Goal: Transaction & Acquisition: Purchase product/service

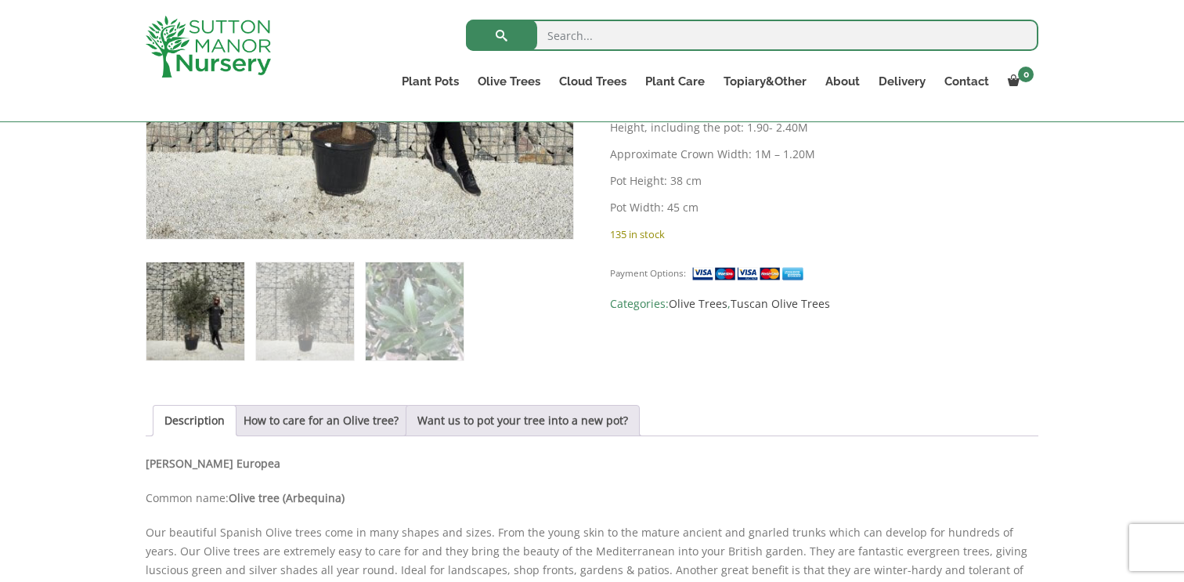
scroll to position [516, 0]
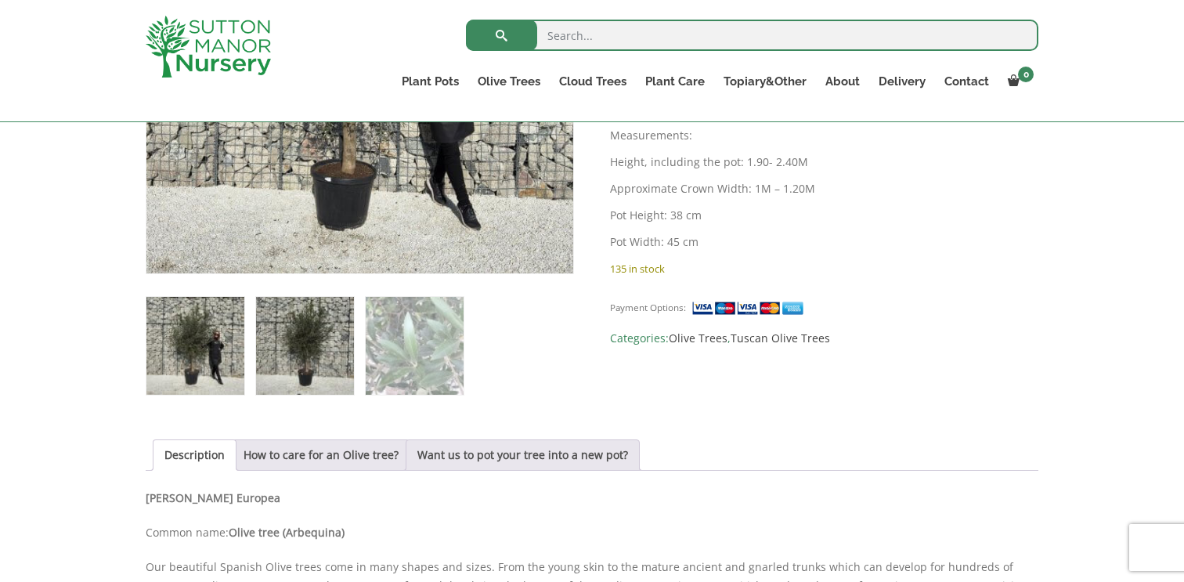
click at [312, 326] on img at bounding box center [305, 346] width 98 height 98
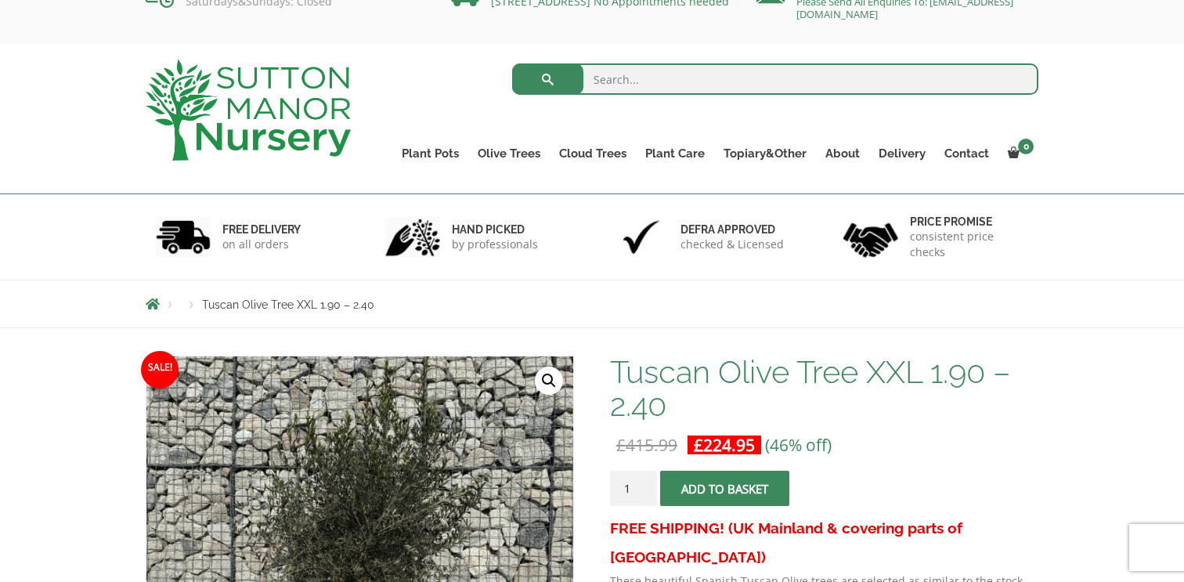
scroll to position [0, 0]
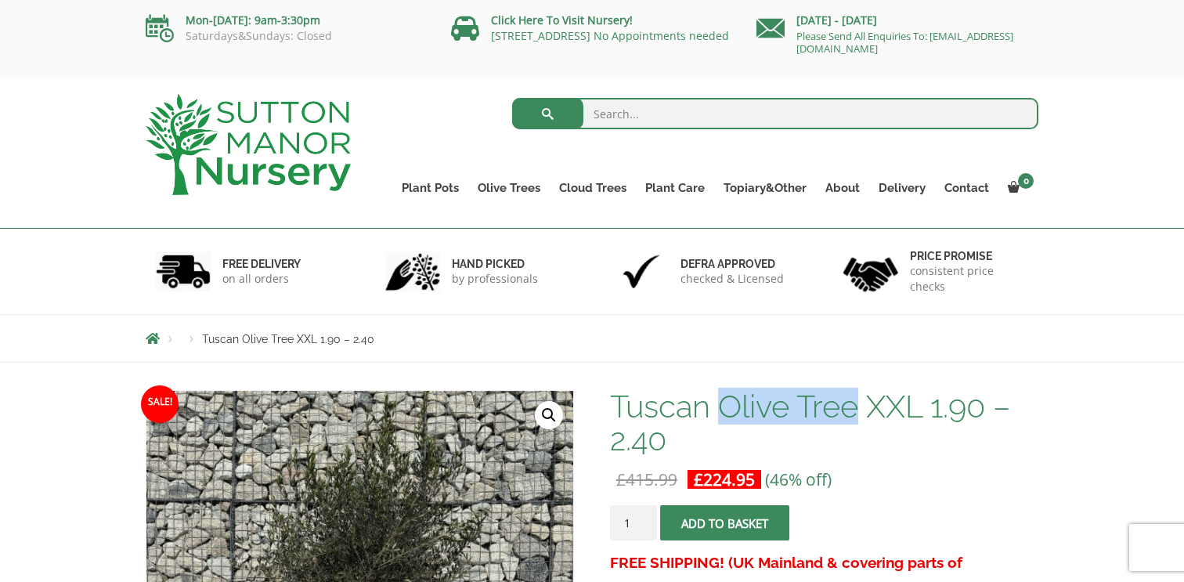
drag, startPoint x: 856, startPoint y: 402, endPoint x: 722, endPoint y: 400, distance: 133.9
click at [722, 400] on h1 "Tuscan Olive Tree XXL 1.90 – 2.40" at bounding box center [824, 423] width 428 height 66
type input "Olive Tree"
click at [512, 98] on button "submit" at bounding box center [547, 113] width 71 height 31
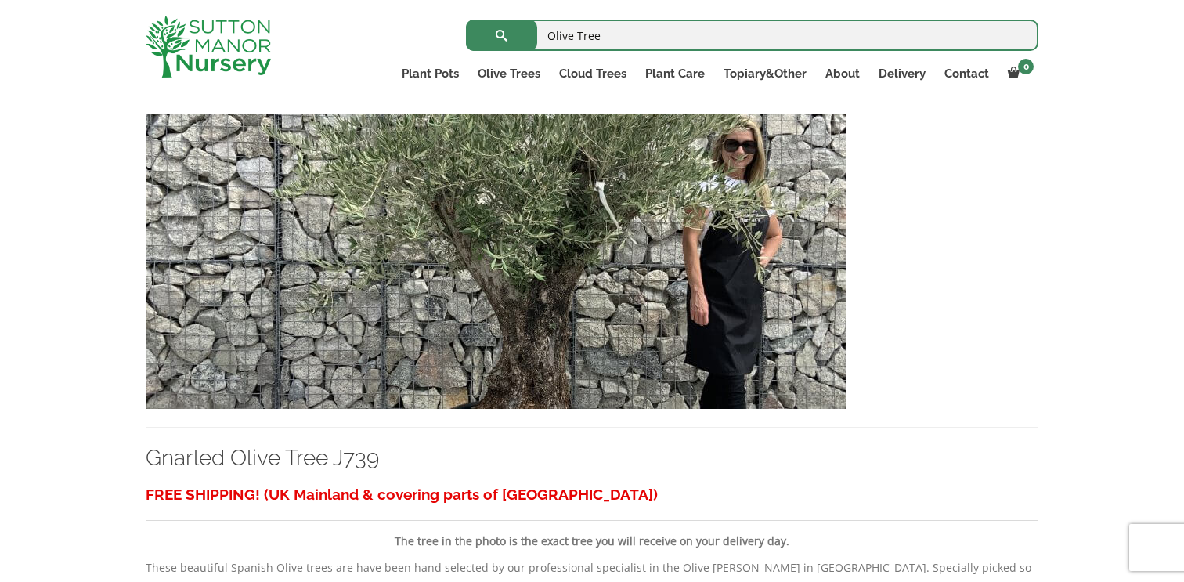
scroll to position [2272, 0]
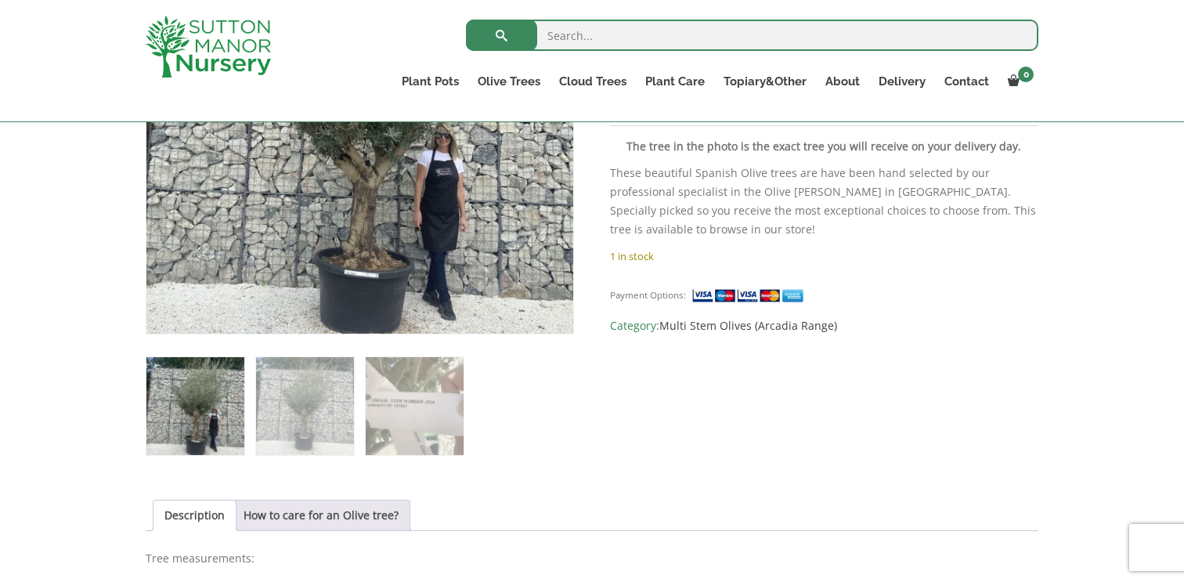
scroll to position [467, 0]
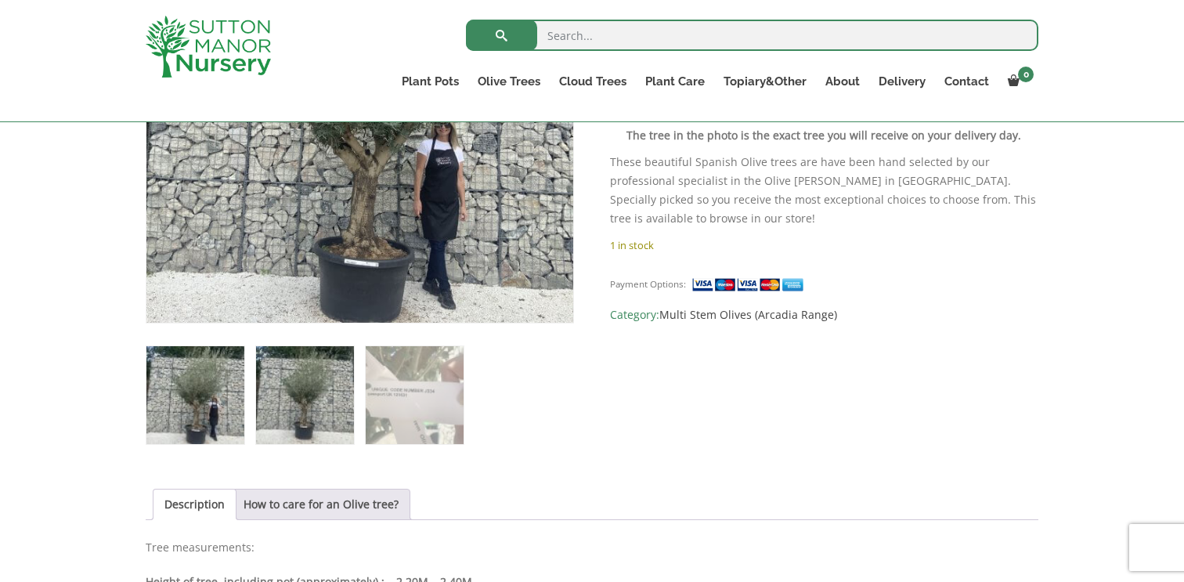
click at [315, 379] on img at bounding box center [305, 395] width 98 height 98
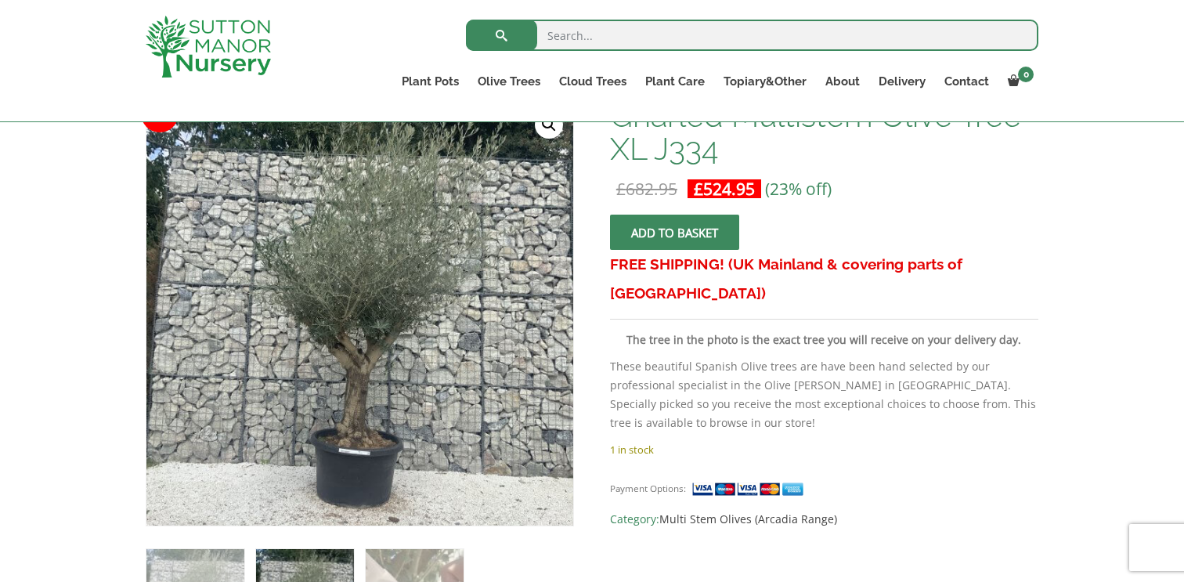
scroll to position [251, 0]
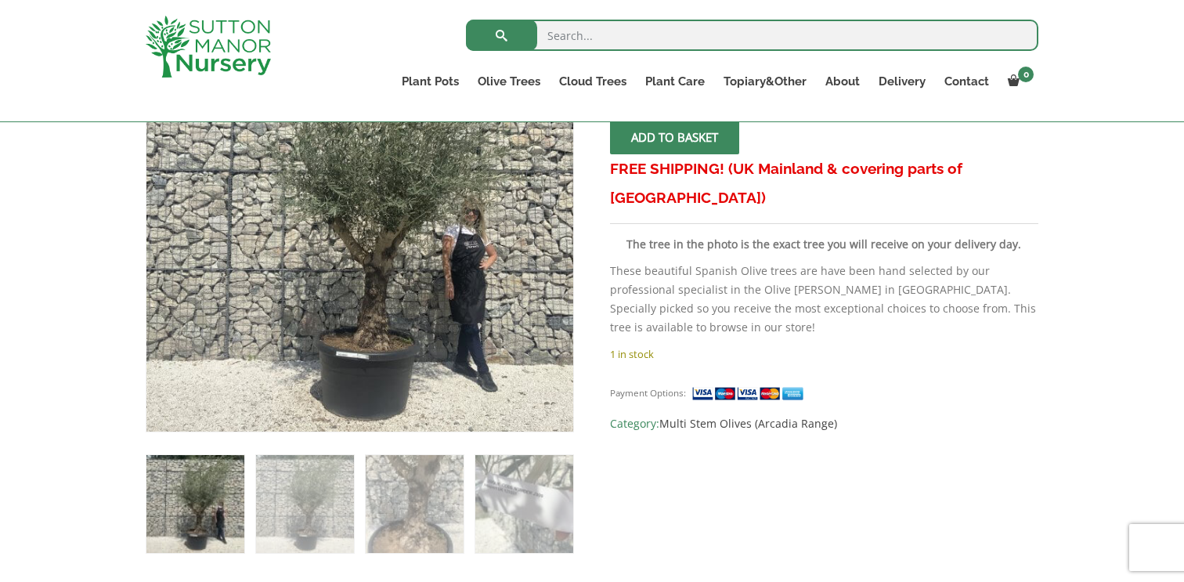
scroll to position [411, 0]
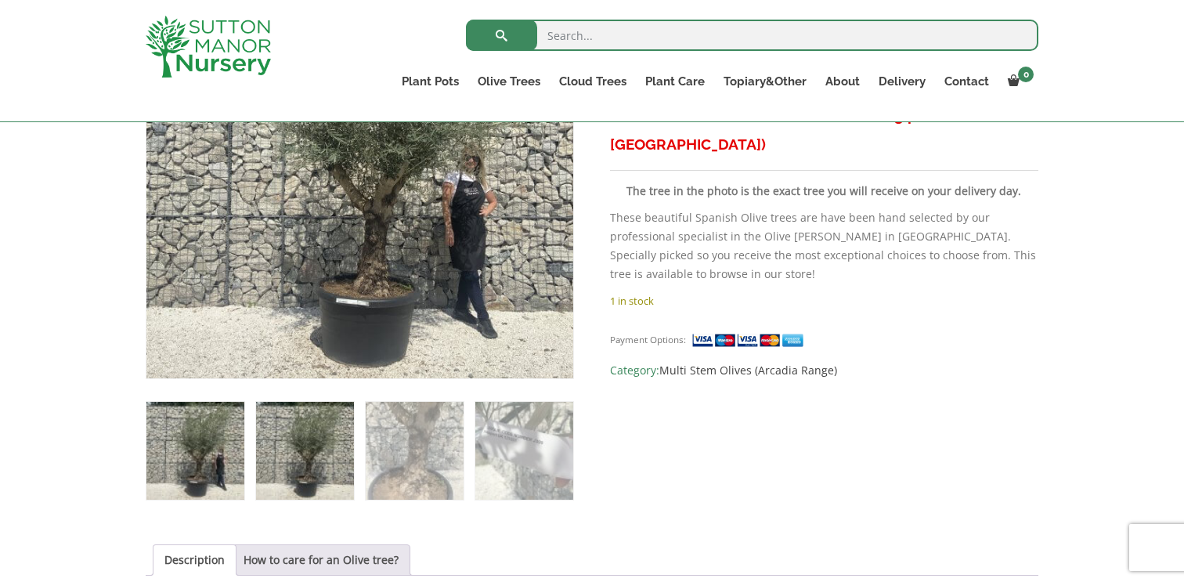
click at [289, 431] on img at bounding box center [305, 451] width 98 height 98
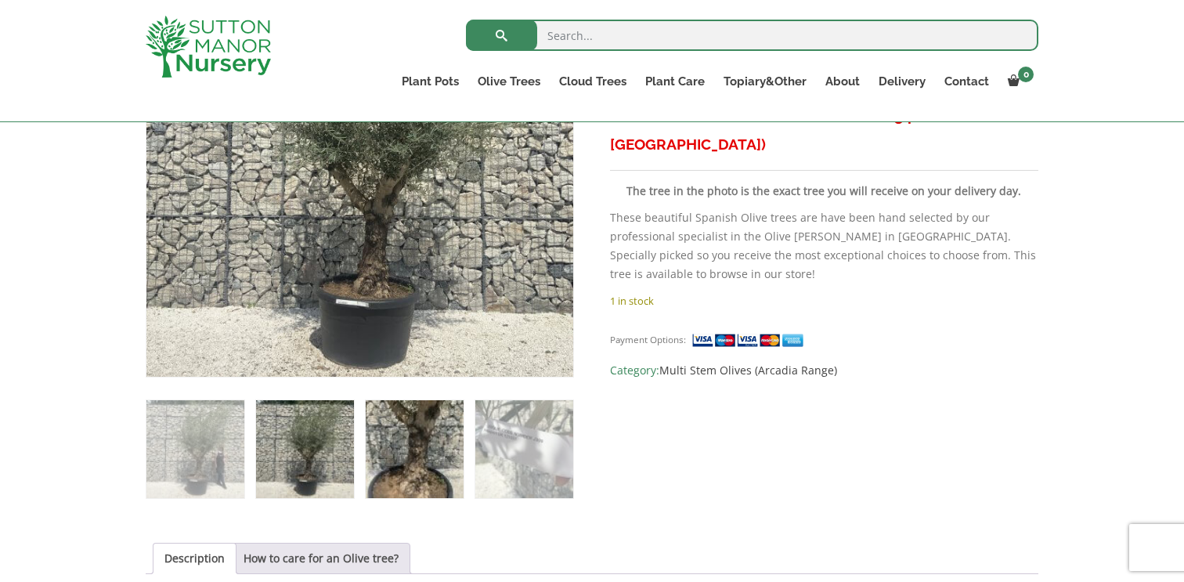
click at [416, 430] on img at bounding box center [415, 449] width 98 height 98
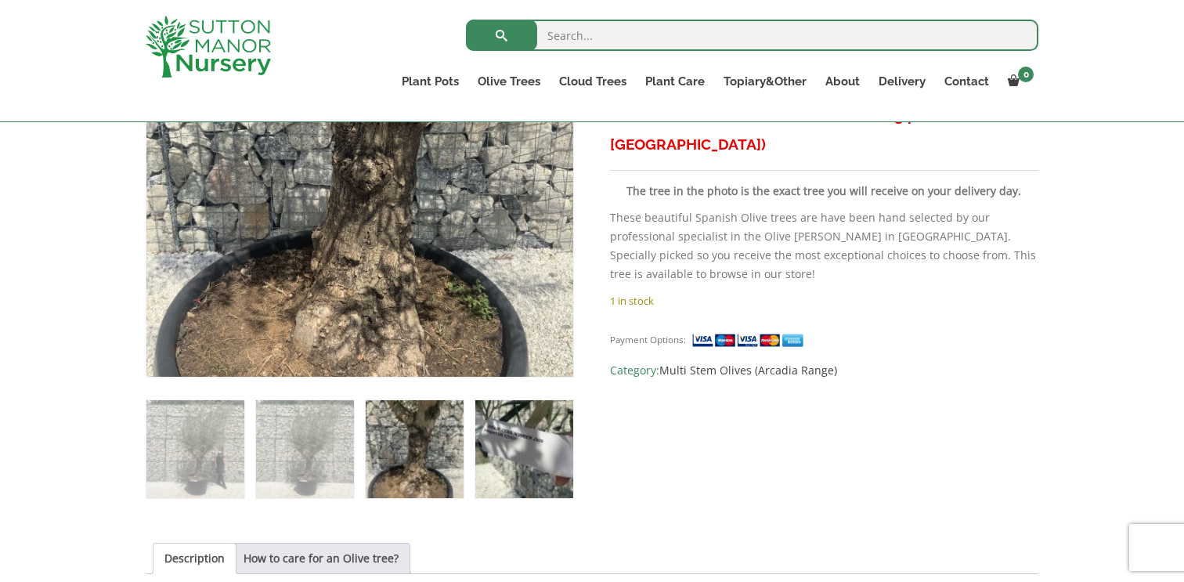
click at [525, 445] on img at bounding box center [524, 449] width 98 height 98
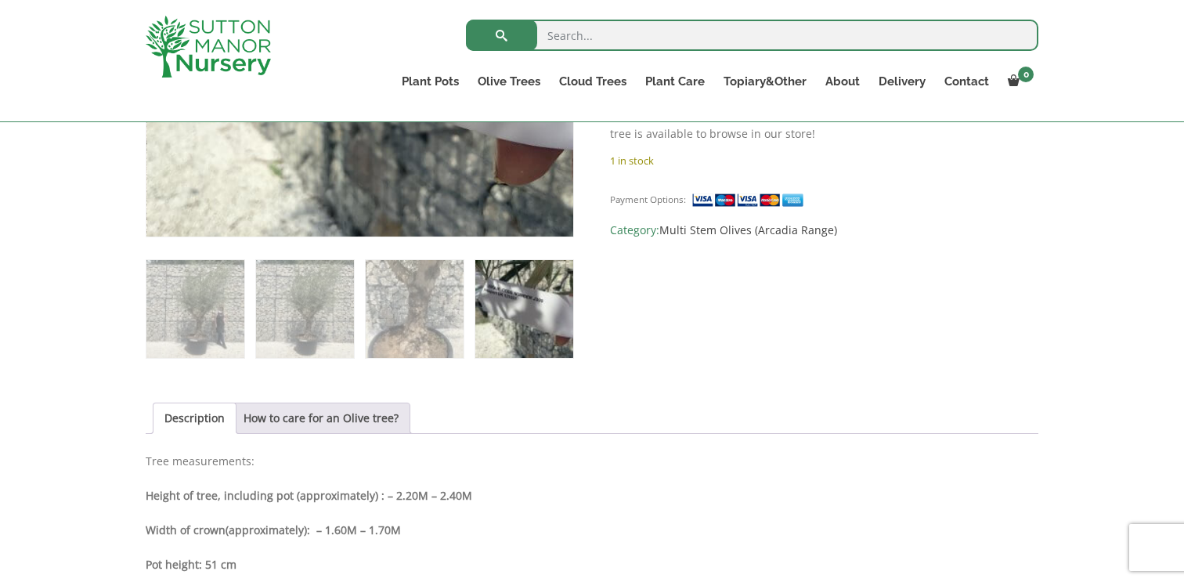
scroll to position [567, 0]
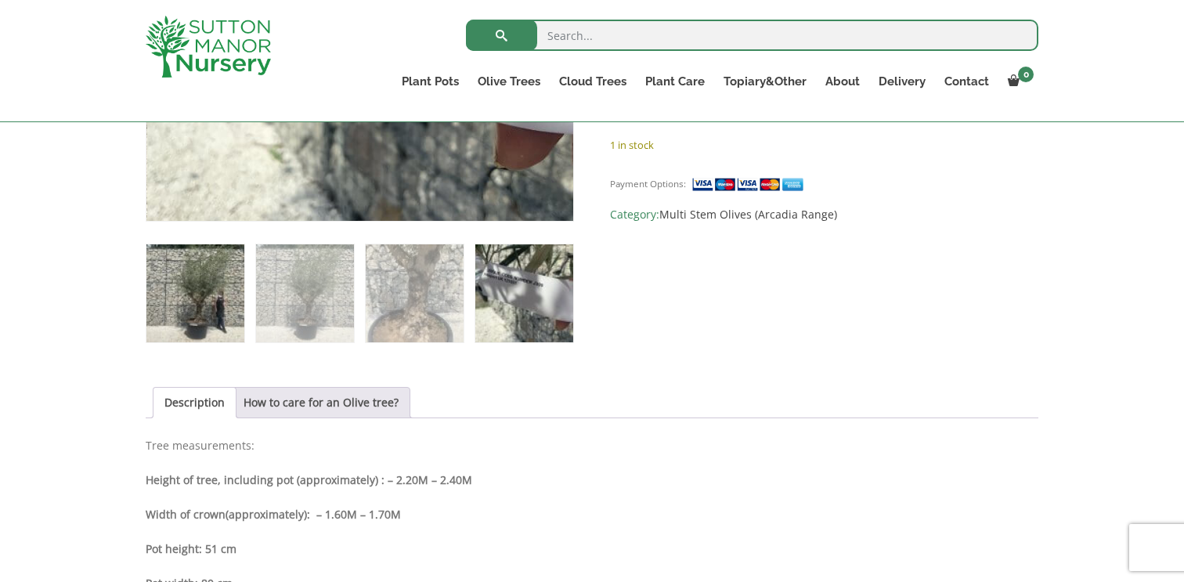
click at [186, 292] on img at bounding box center [195, 293] width 98 height 98
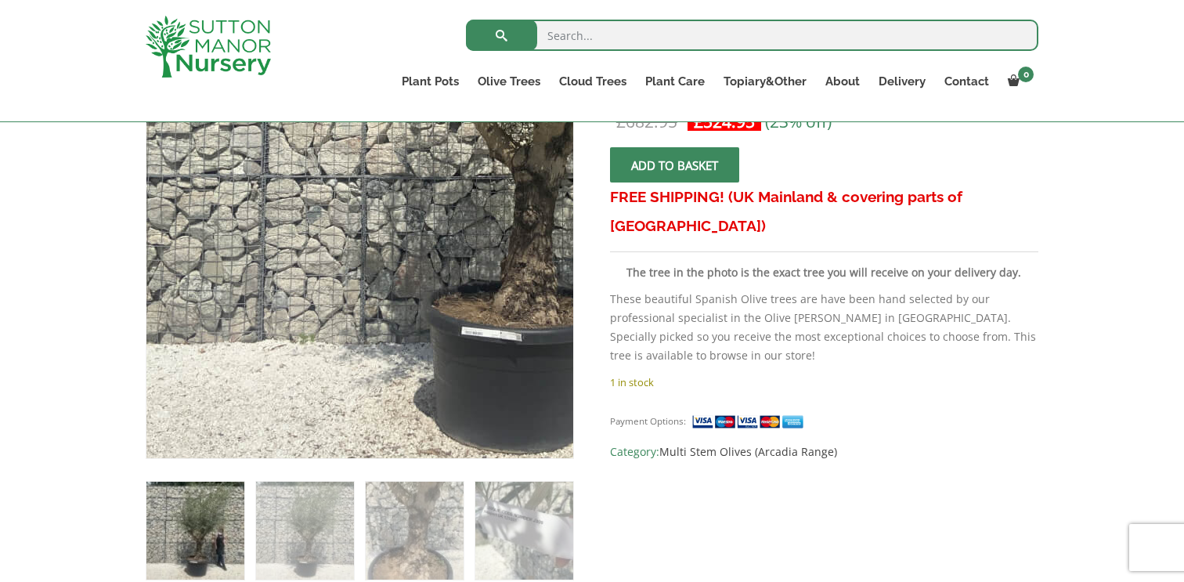
scroll to position [342, 0]
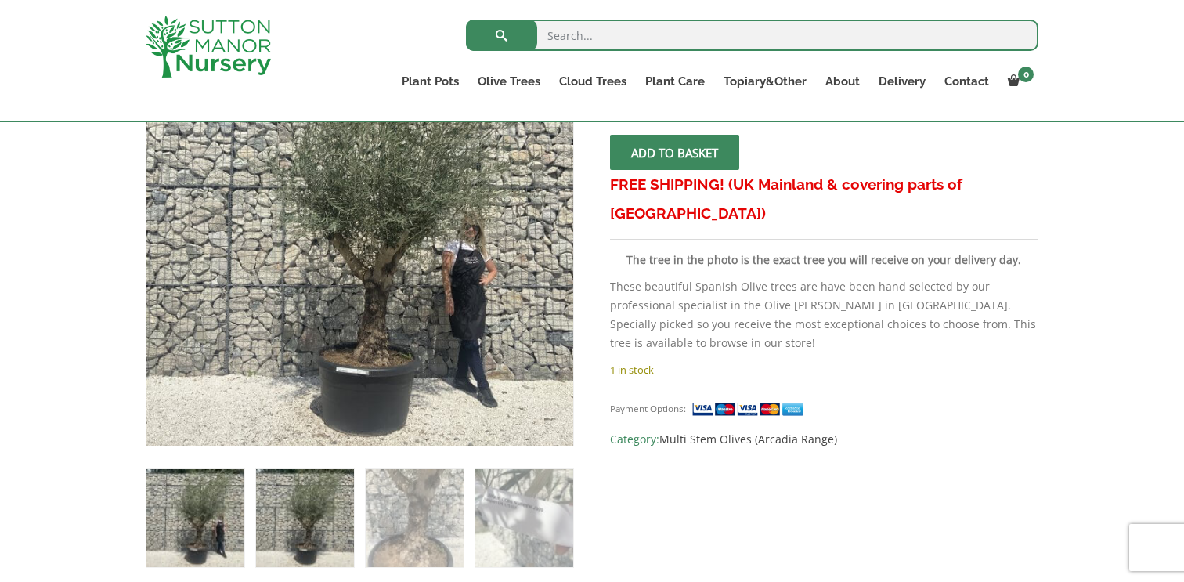
click at [316, 499] on img at bounding box center [305, 518] width 98 height 98
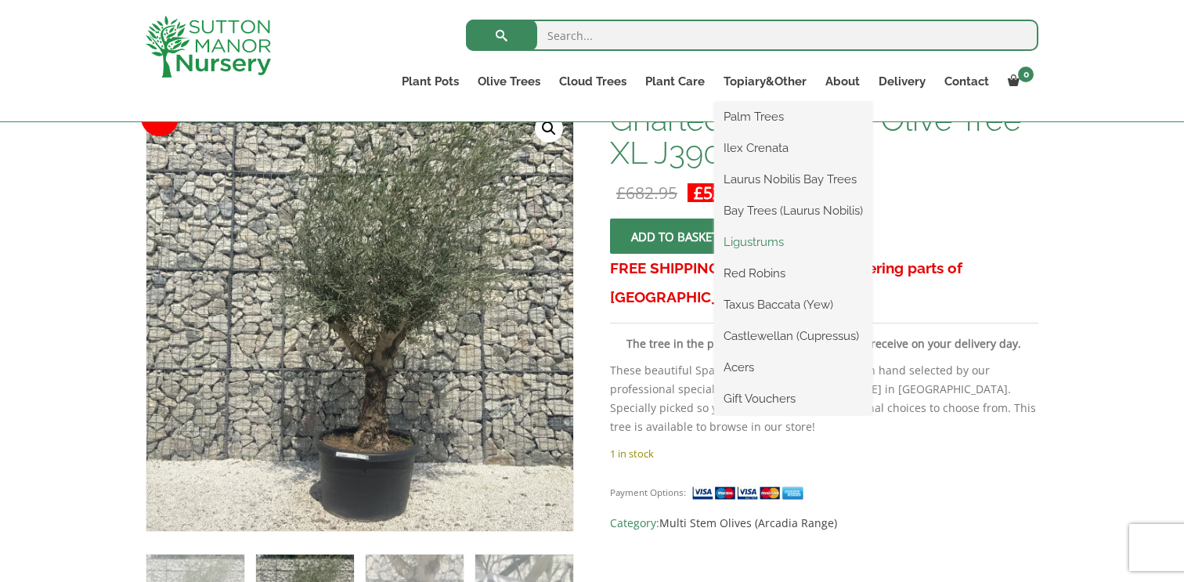
scroll to position [239, 0]
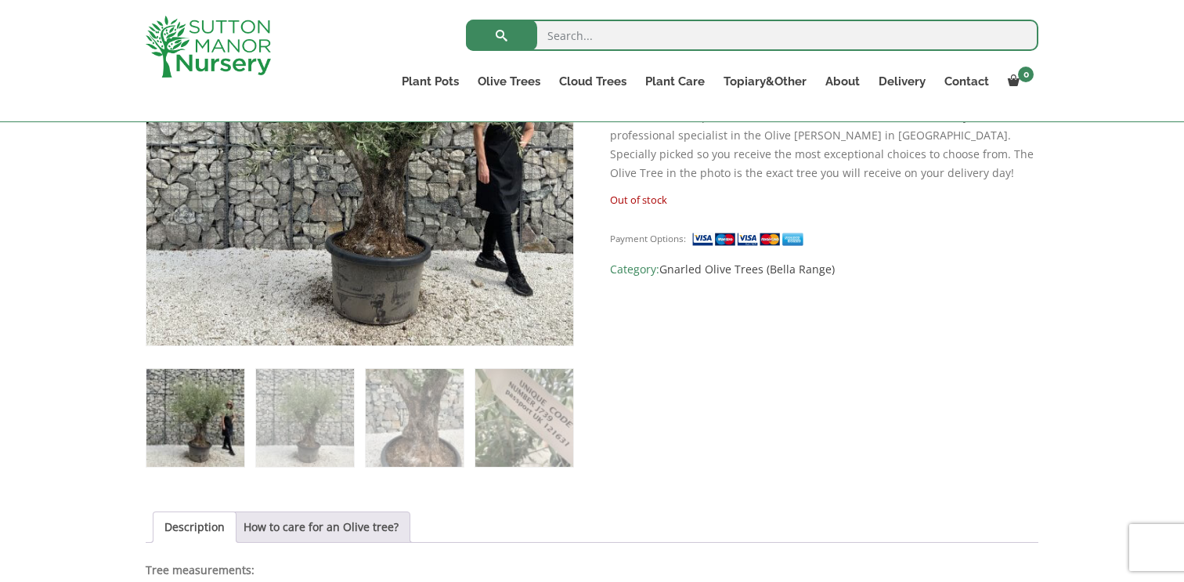
scroll to position [467, 0]
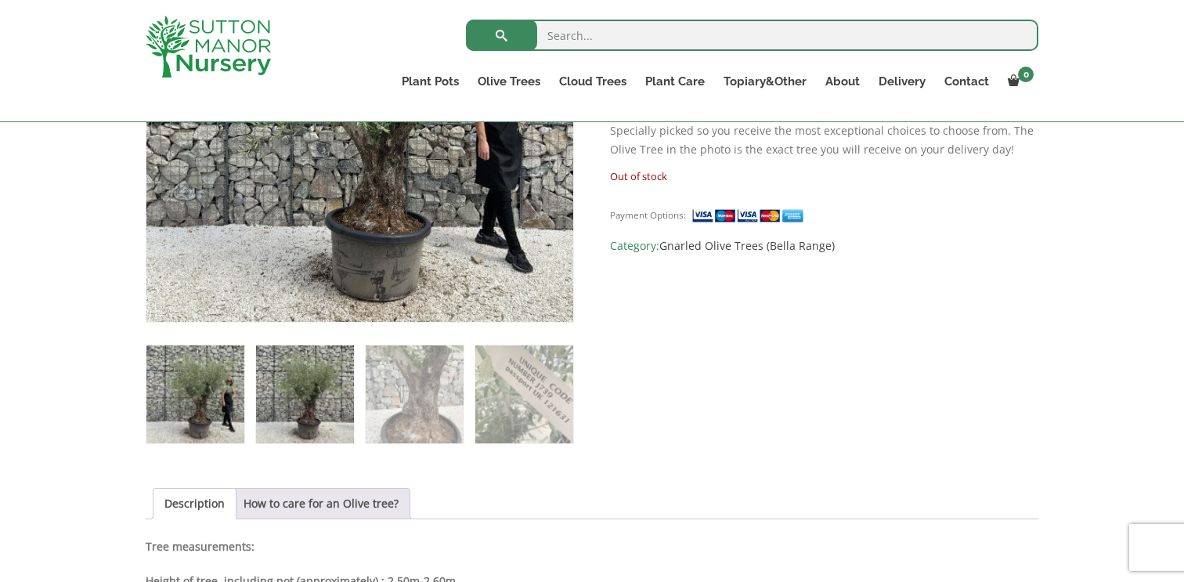
click at [326, 380] on img at bounding box center [305, 394] width 98 height 98
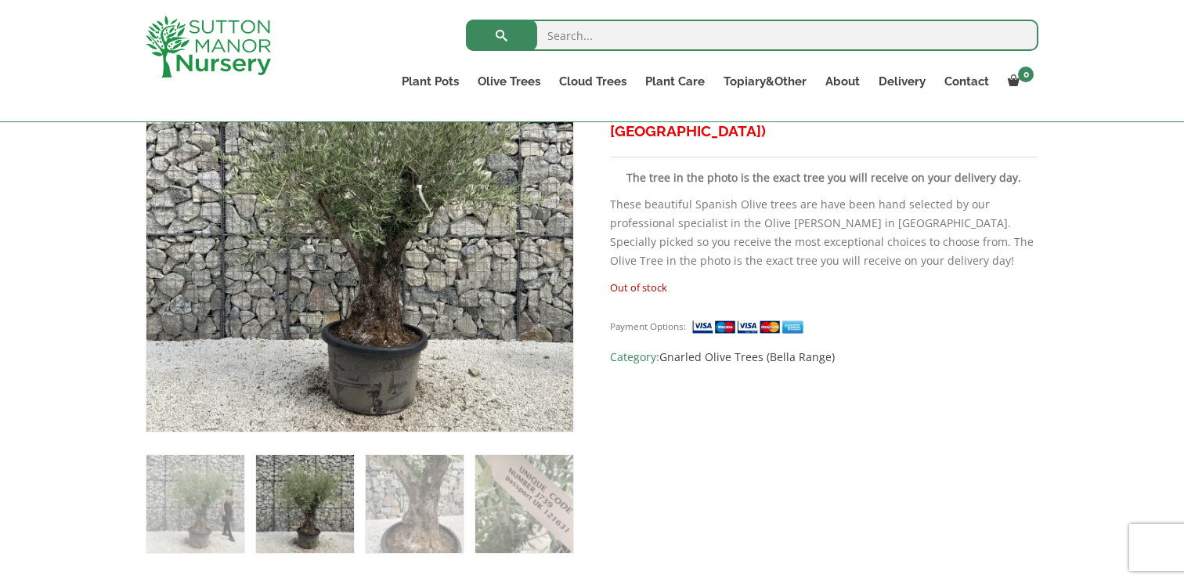
scroll to position [407, 0]
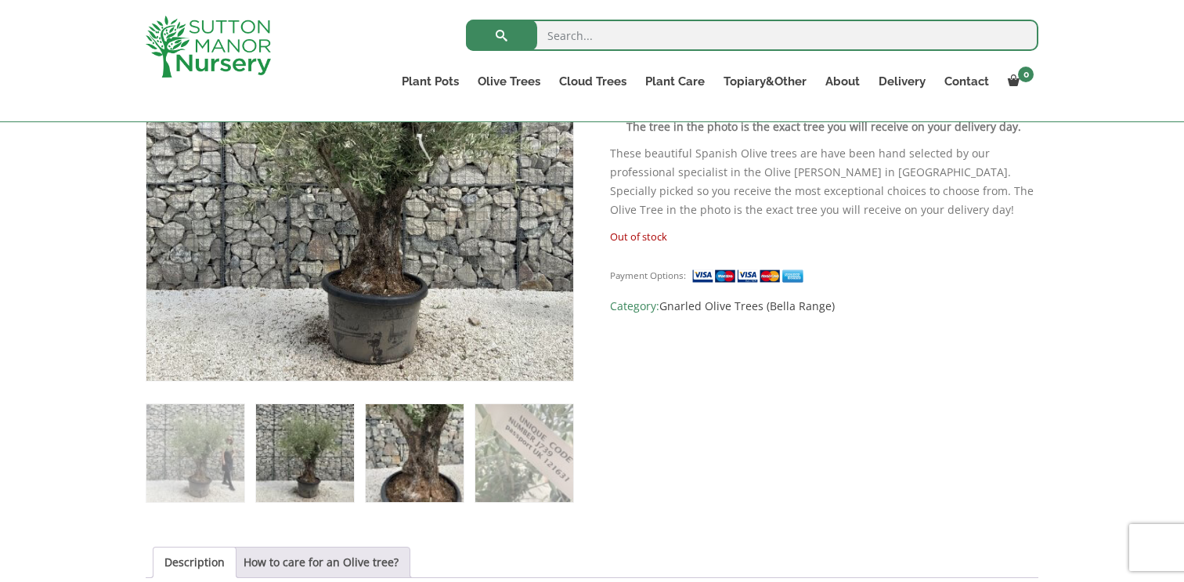
click at [438, 444] on img at bounding box center [415, 453] width 98 height 98
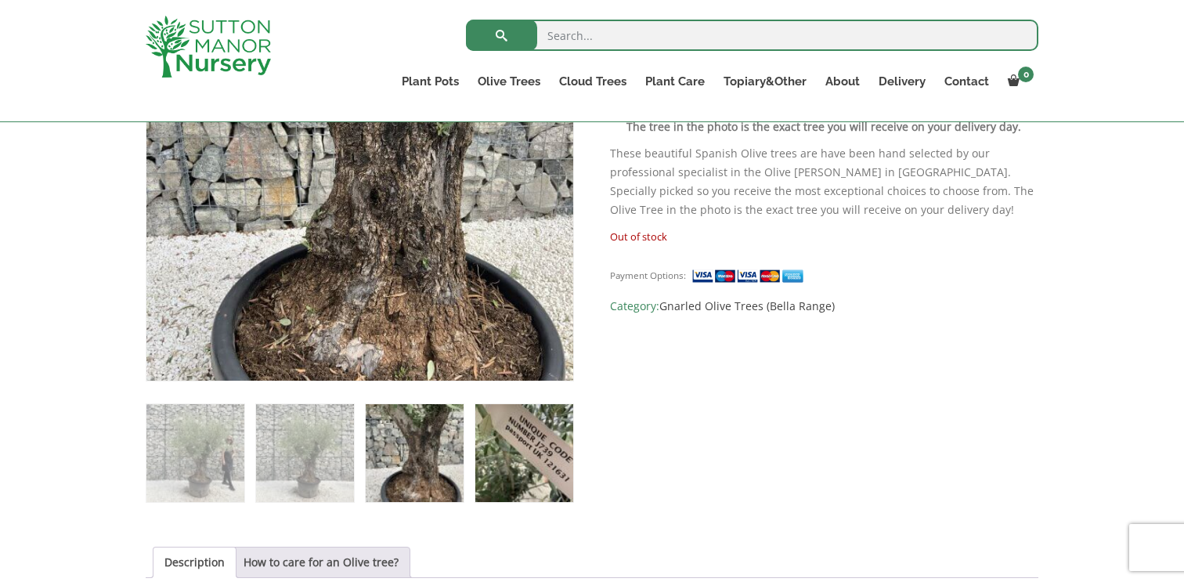
click at [542, 431] on img at bounding box center [524, 453] width 98 height 98
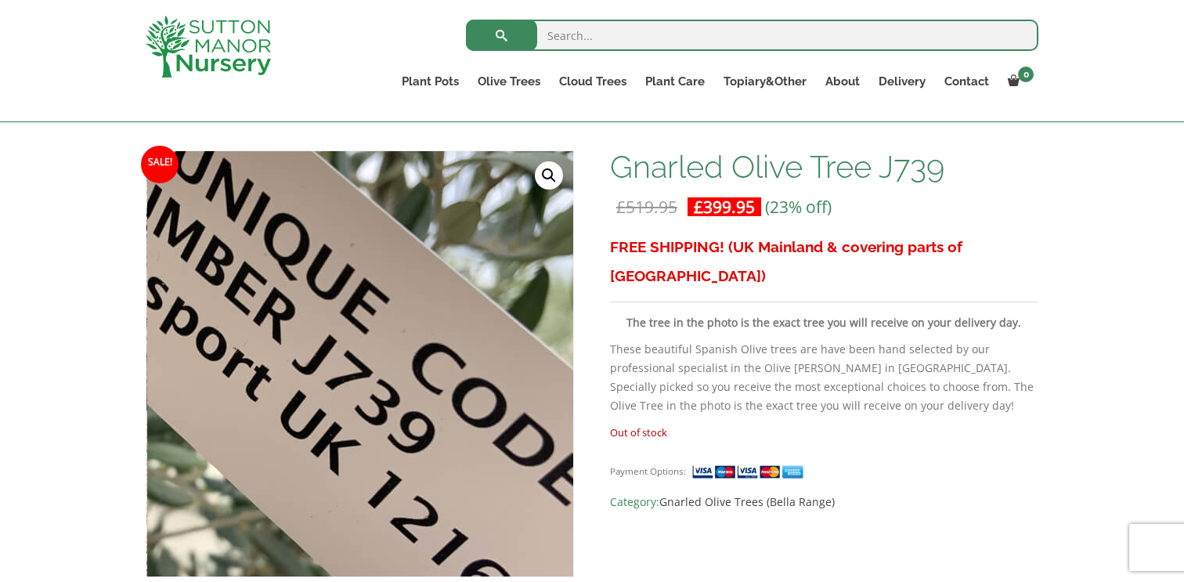
scroll to position [245, 0]
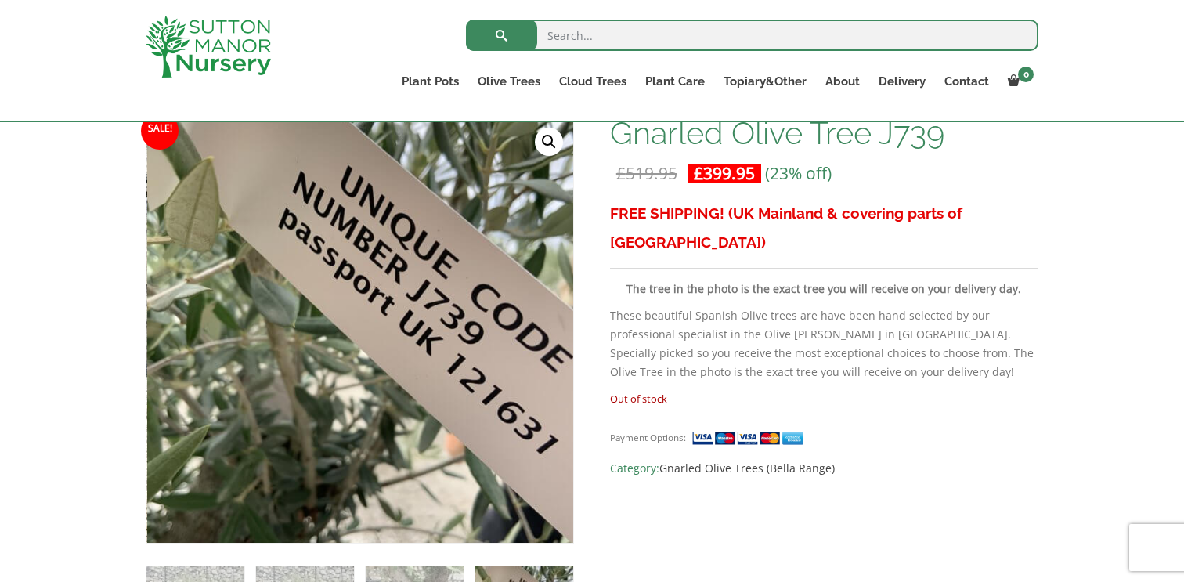
click at [741, 208] on h3 "FREE SHIPPING! (UK Mainland & covering parts of [GEOGRAPHIC_DATA])" at bounding box center [824, 228] width 428 height 58
click at [642, 389] on p "Out of stock" at bounding box center [824, 398] width 428 height 19
